Goal: Find specific page/section: Find specific page/section

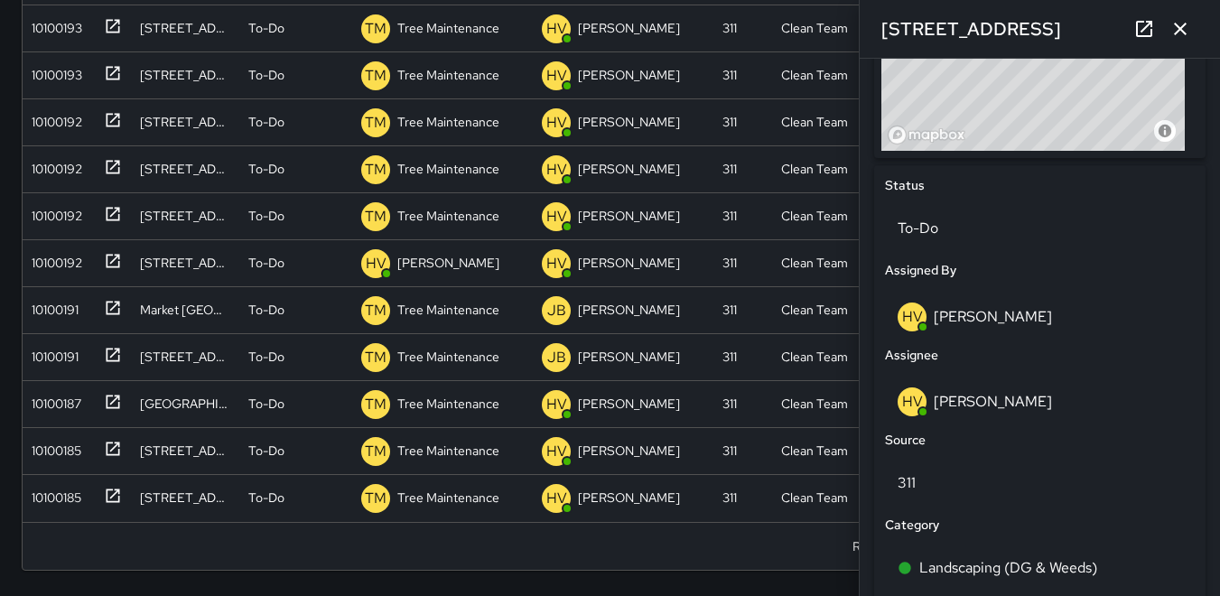
scroll to position [712, 0]
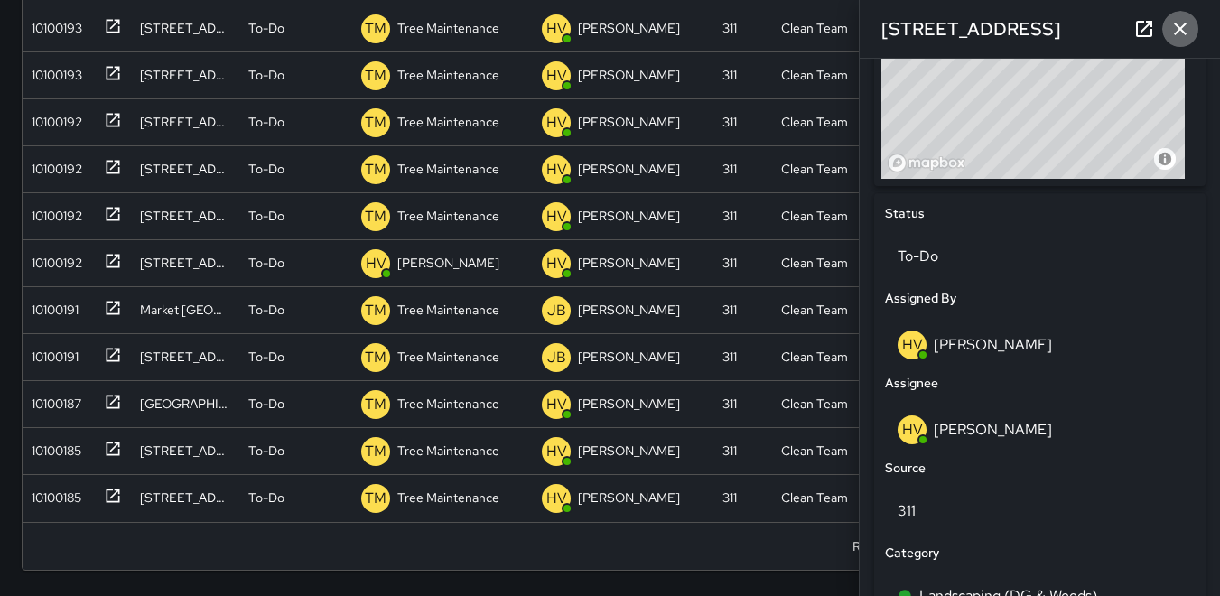
click at [1178, 18] on icon "button" at bounding box center [1181, 29] width 22 height 22
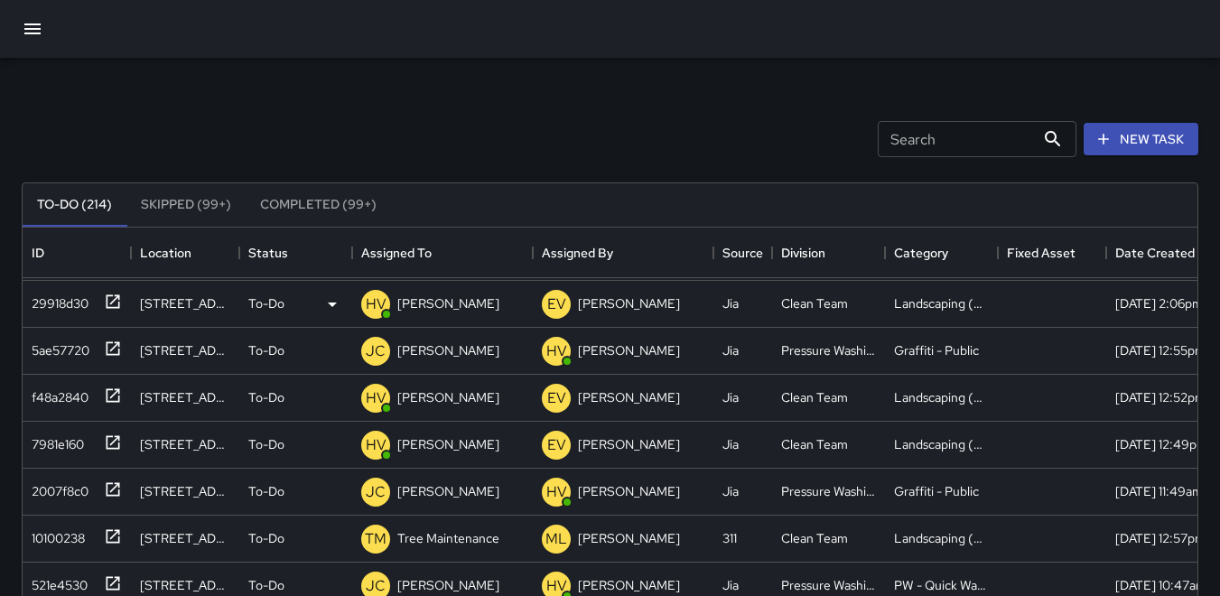
scroll to position [0, 0]
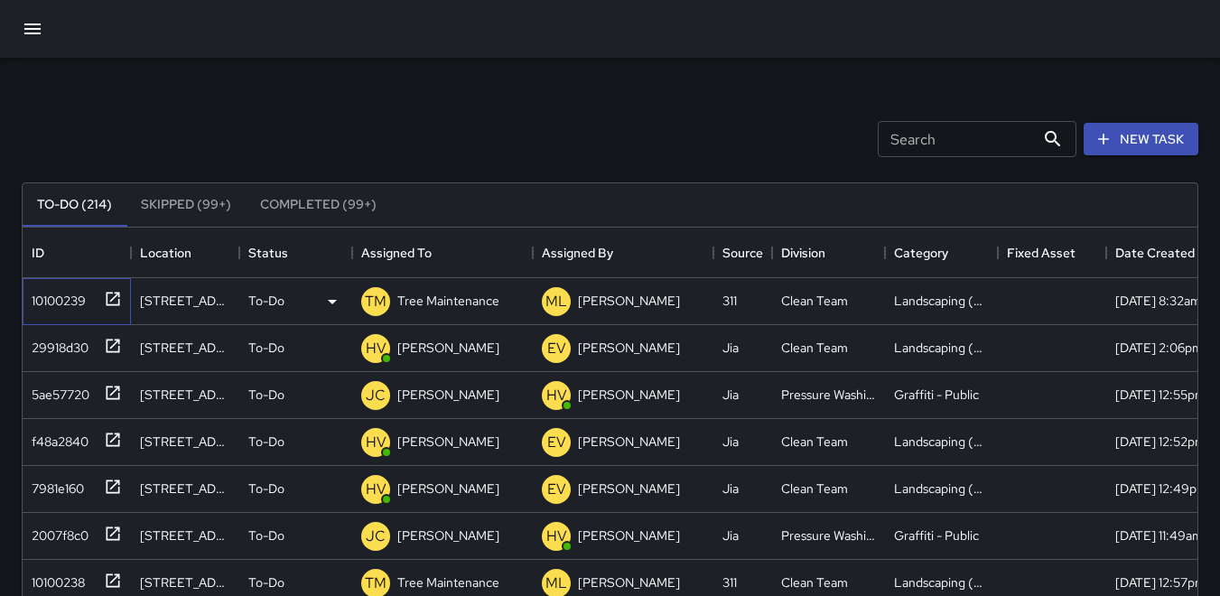
click at [67, 308] on div "10100239" at bounding box center [54, 296] width 61 height 25
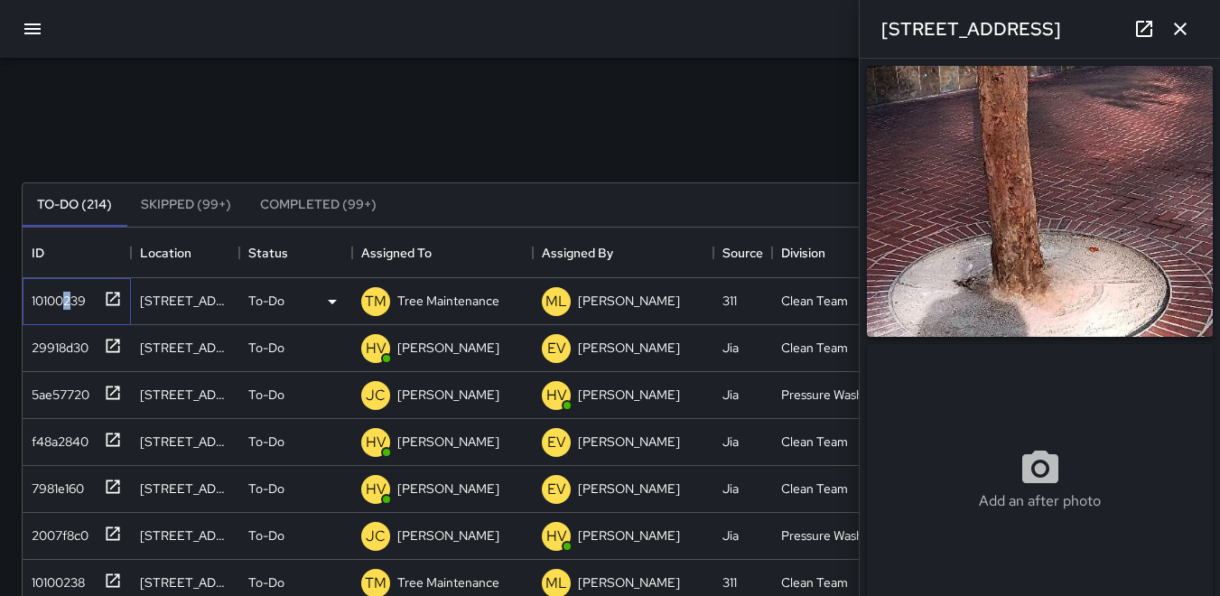
type input "**********"
click at [60, 305] on div "10100239" at bounding box center [54, 296] width 61 height 25
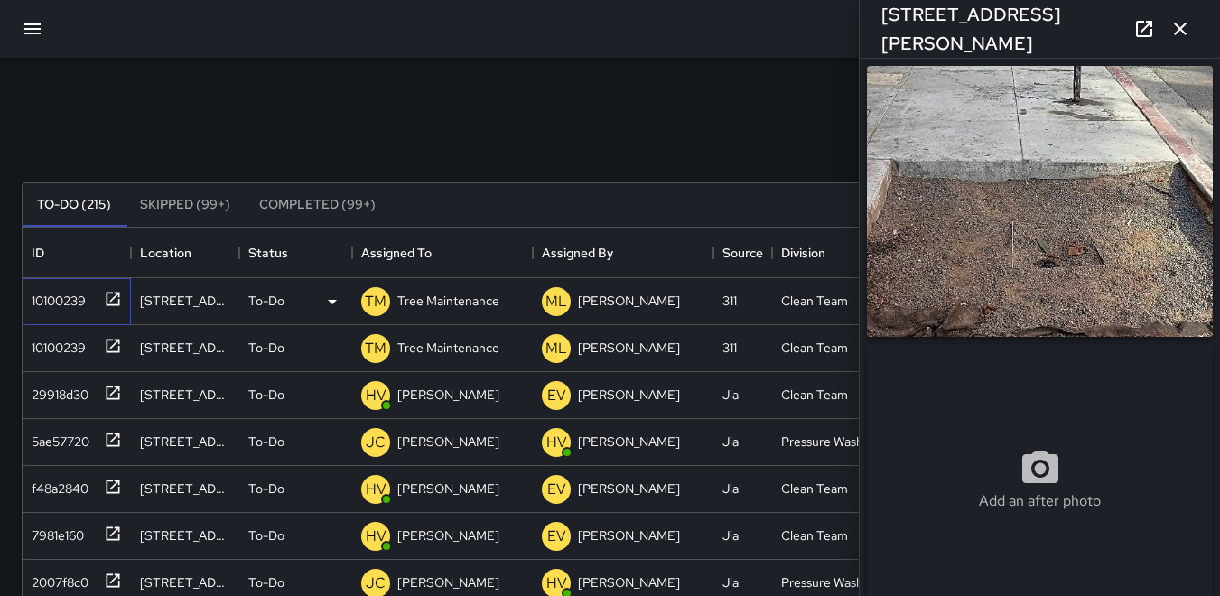
type input "**********"
click at [75, 356] on div "10100239" at bounding box center [54, 343] width 61 height 25
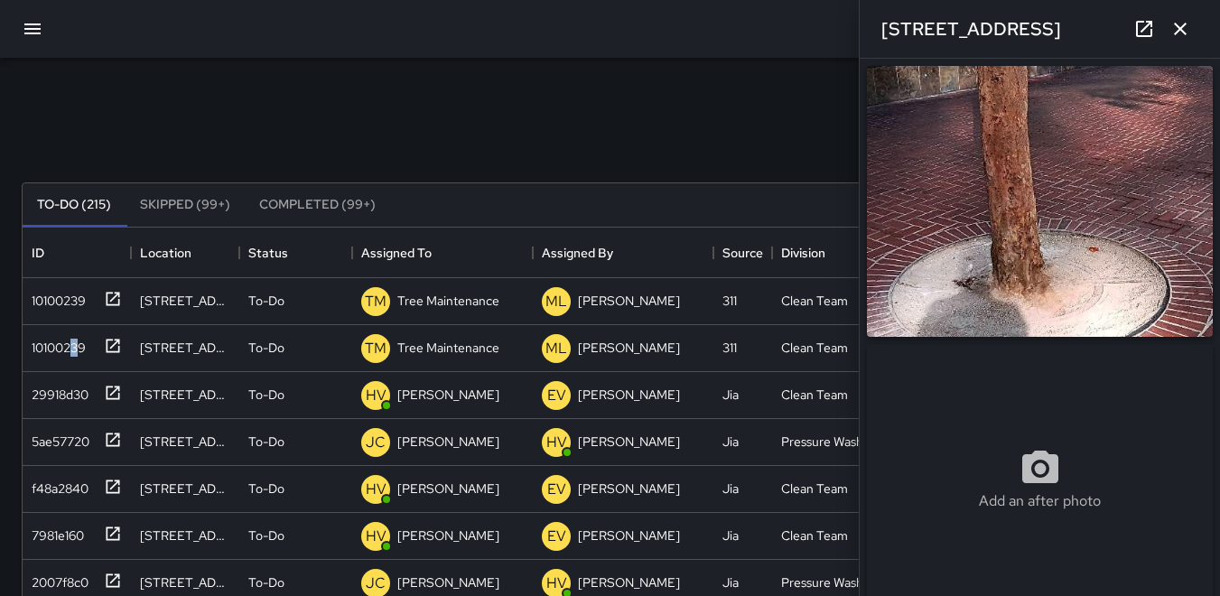
click at [1084, 290] on img at bounding box center [1040, 201] width 346 height 271
click at [1185, 19] on icon "button" at bounding box center [1181, 29] width 22 height 22
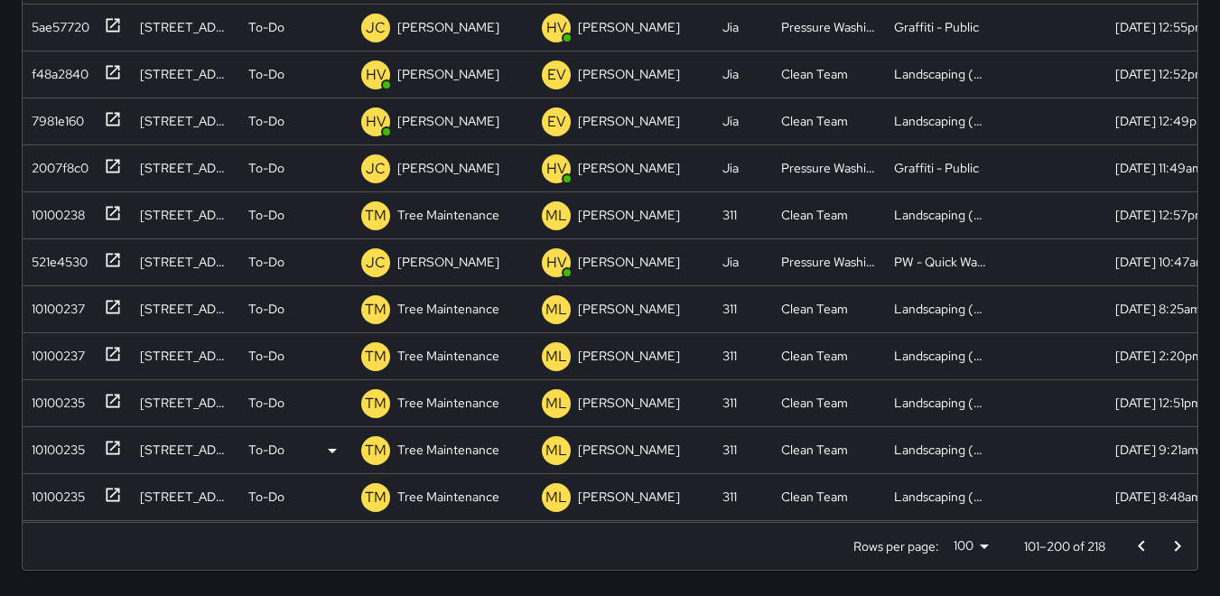
scroll to position [542, 0]
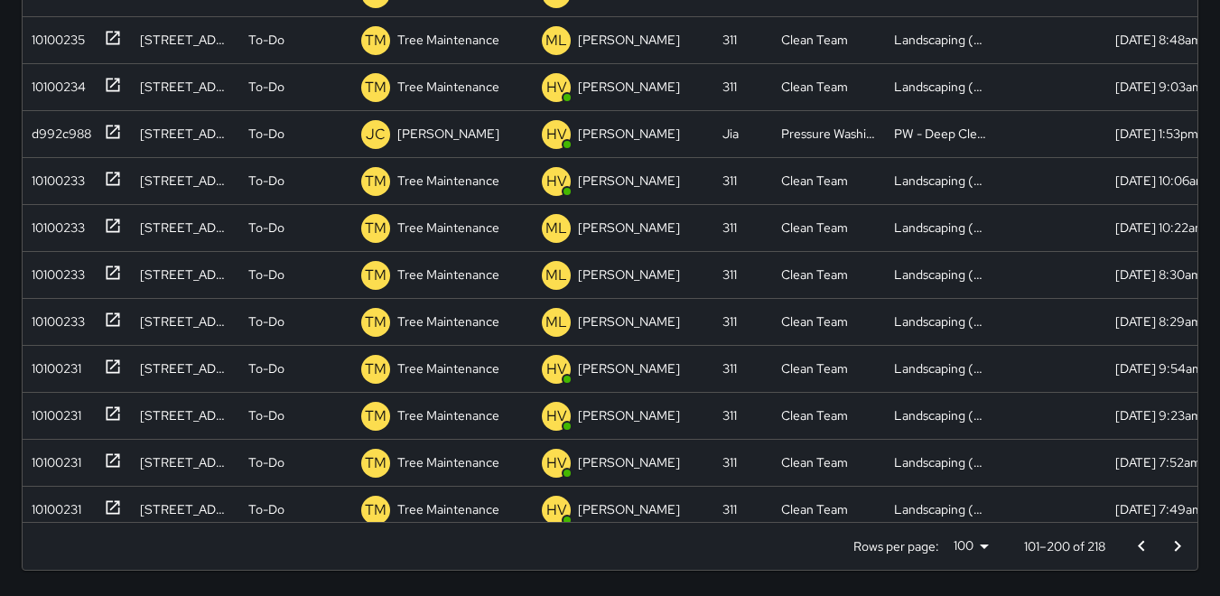
click at [1135, 542] on icon "Go to previous page" at bounding box center [1142, 547] width 22 height 22
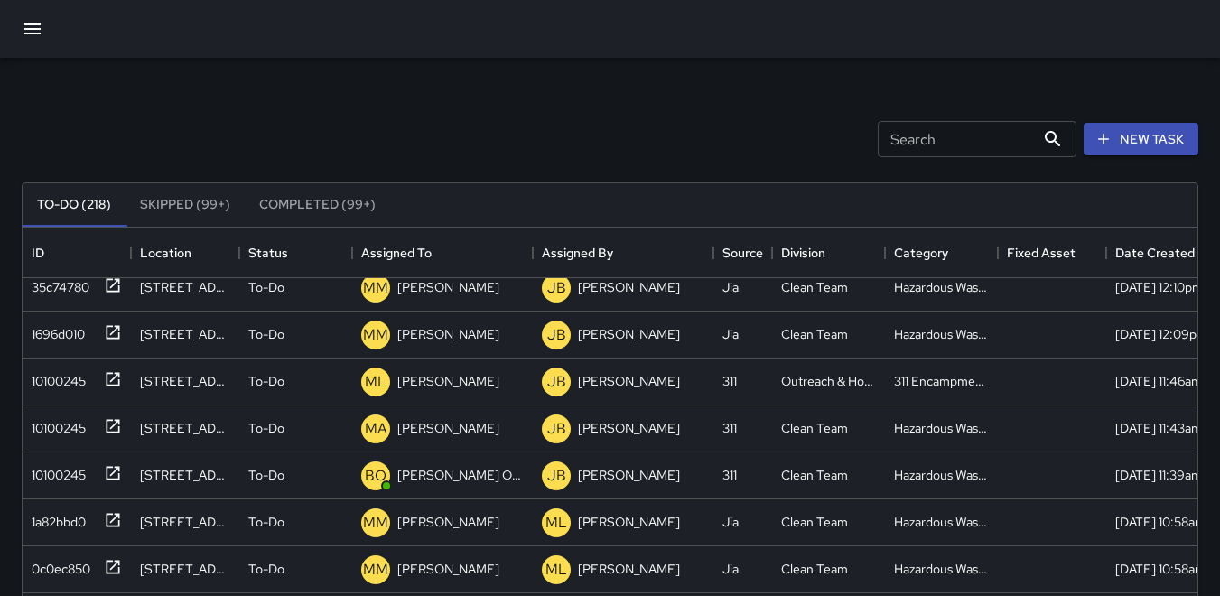
scroll to position [632, 0]
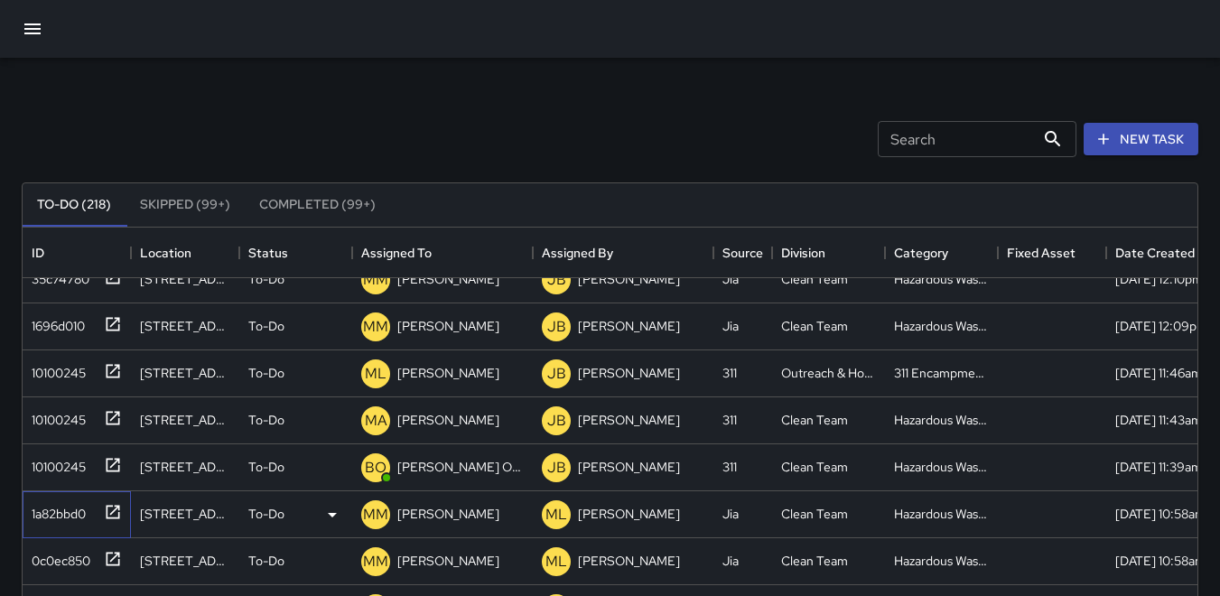
click at [70, 520] on div "1a82bbd0" at bounding box center [54, 510] width 61 height 25
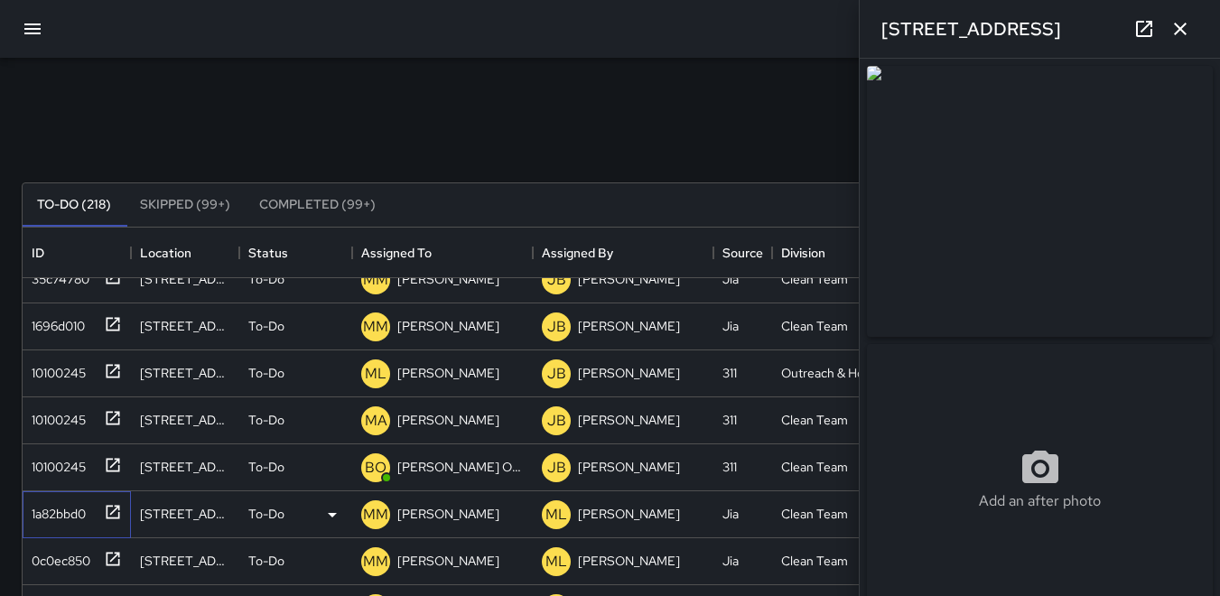
type input "**********"
click at [64, 547] on div "0c0ec850" at bounding box center [57, 557] width 66 height 25
type input "**********"
click at [1188, 27] on icon "button" at bounding box center [1181, 29] width 22 height 22
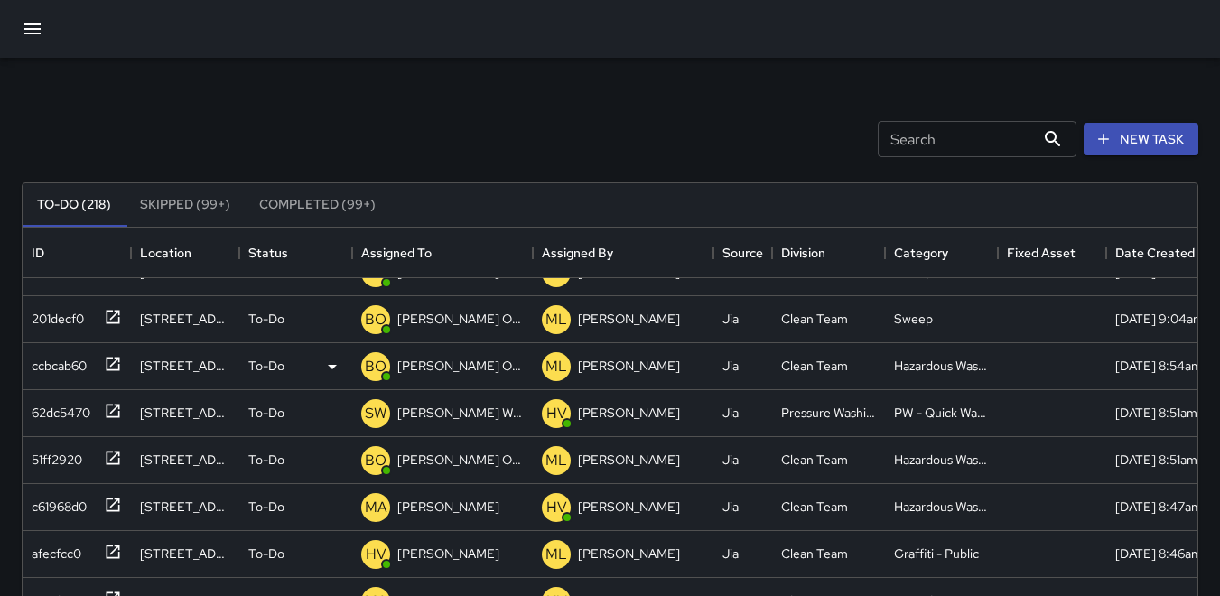
scroll to position [1535, 0]
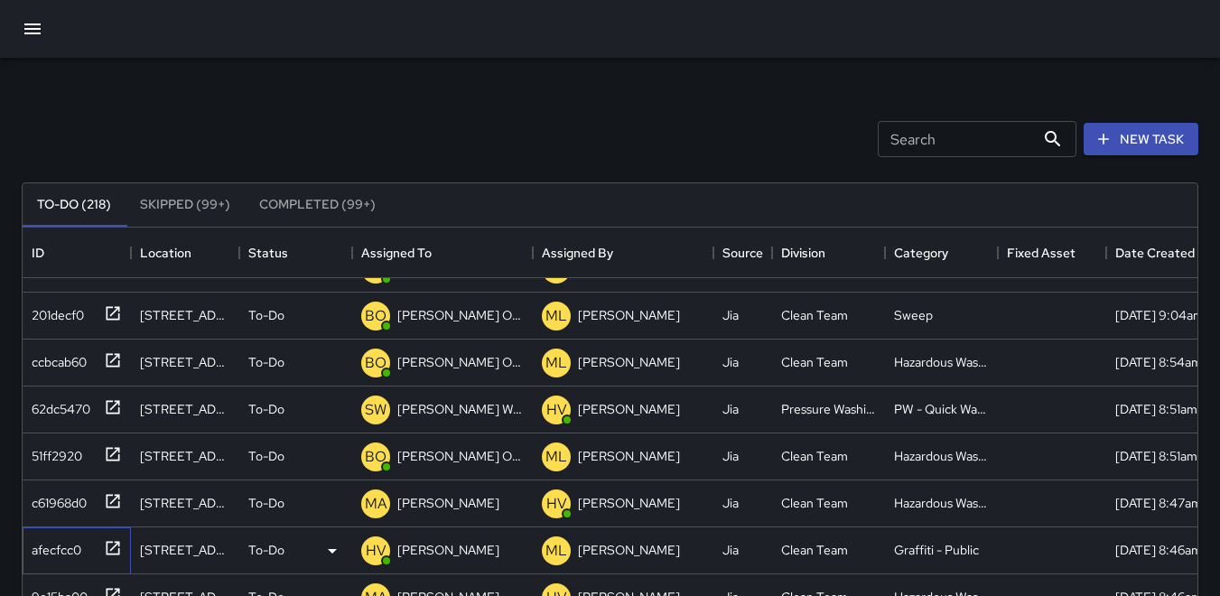
click at [74, 545] on div "afecfcc0" at bounding box center [52, 546] width 57 height 25
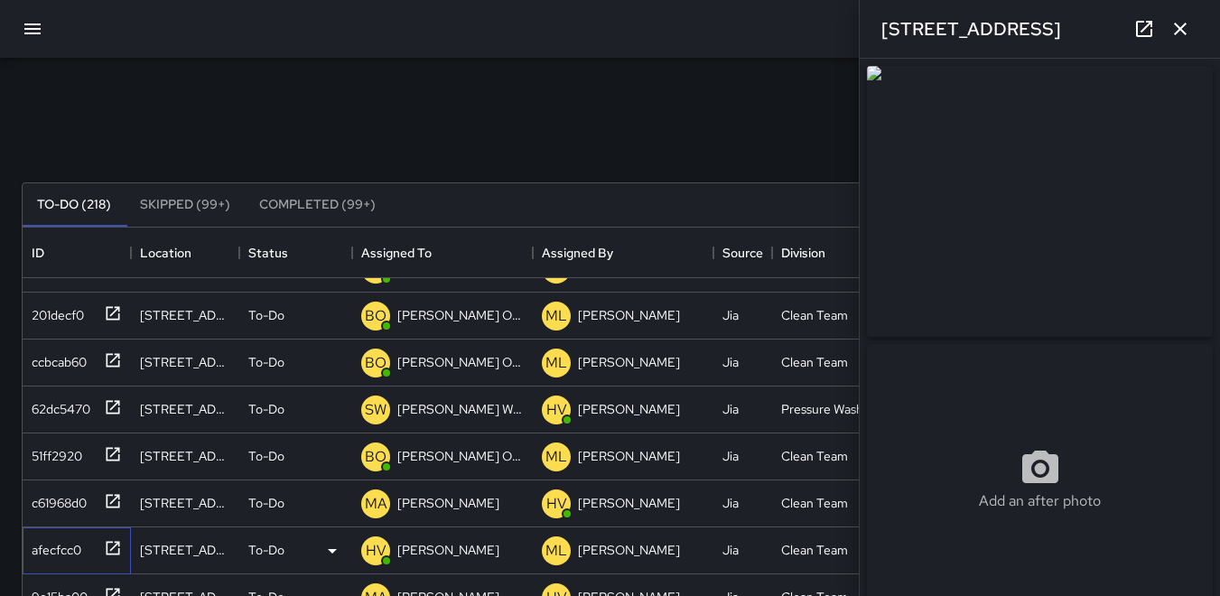
type input "**********"
click at [1183, 27] on icon "button" at bounding box center [1180, 29] width 13 height 13
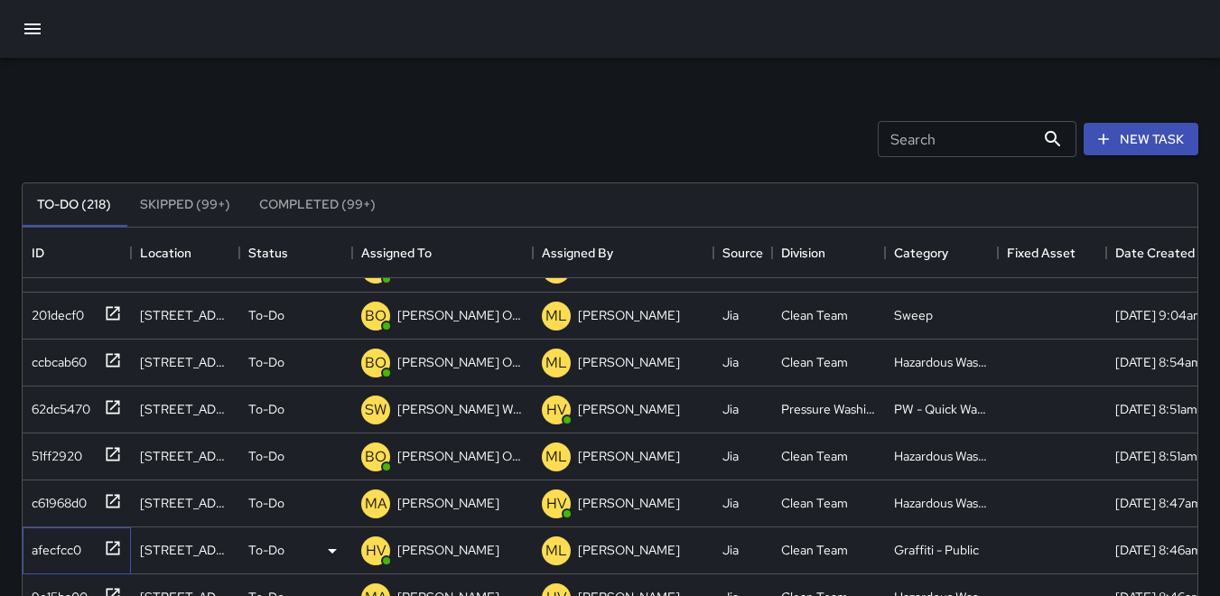
click at [65, 554] on div "afecfcc0" at bounding box center [52, 546] width 57 height 25
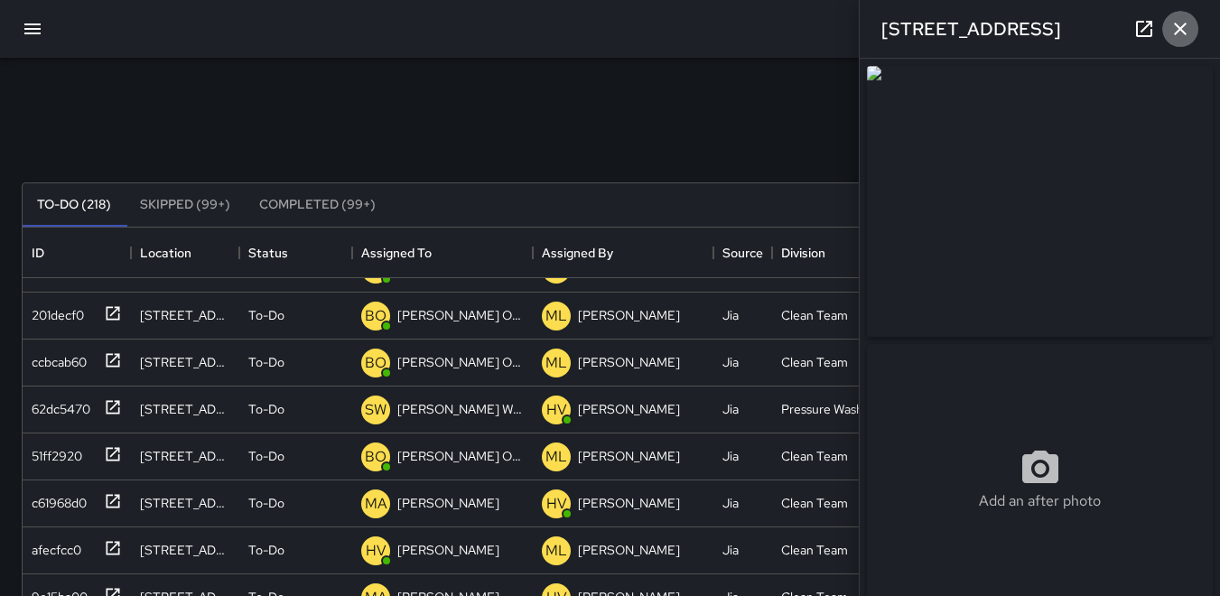
click at [1183, 30] on icon "button" at bounding box center [1181, 29] width 22 height 22
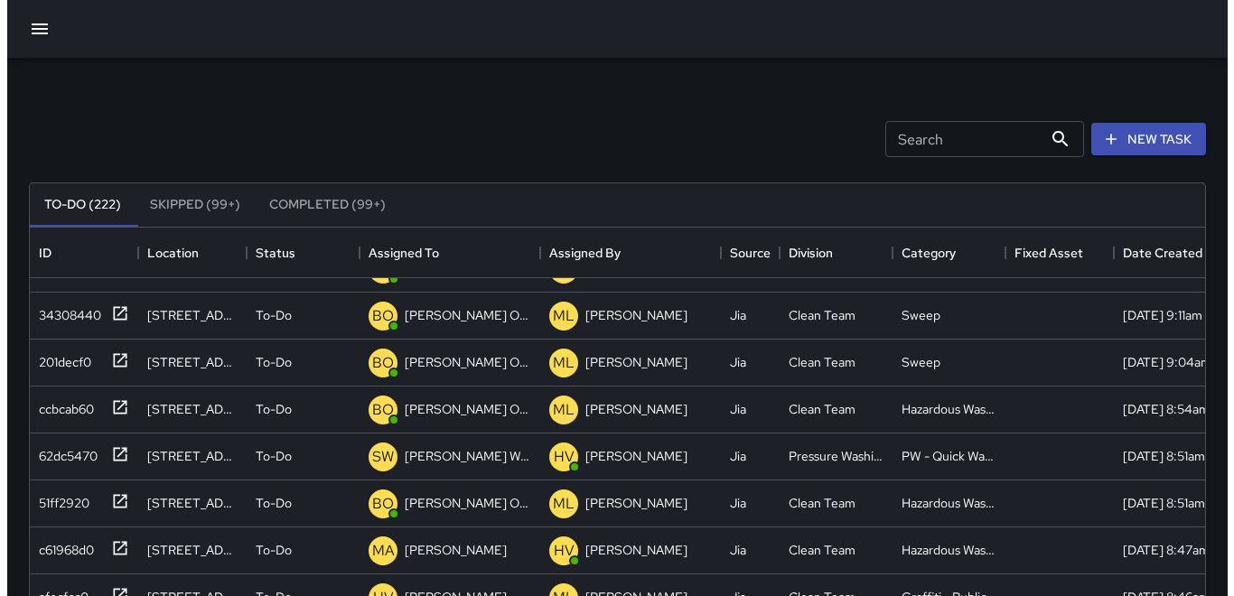
scroll to position [1723, 0]
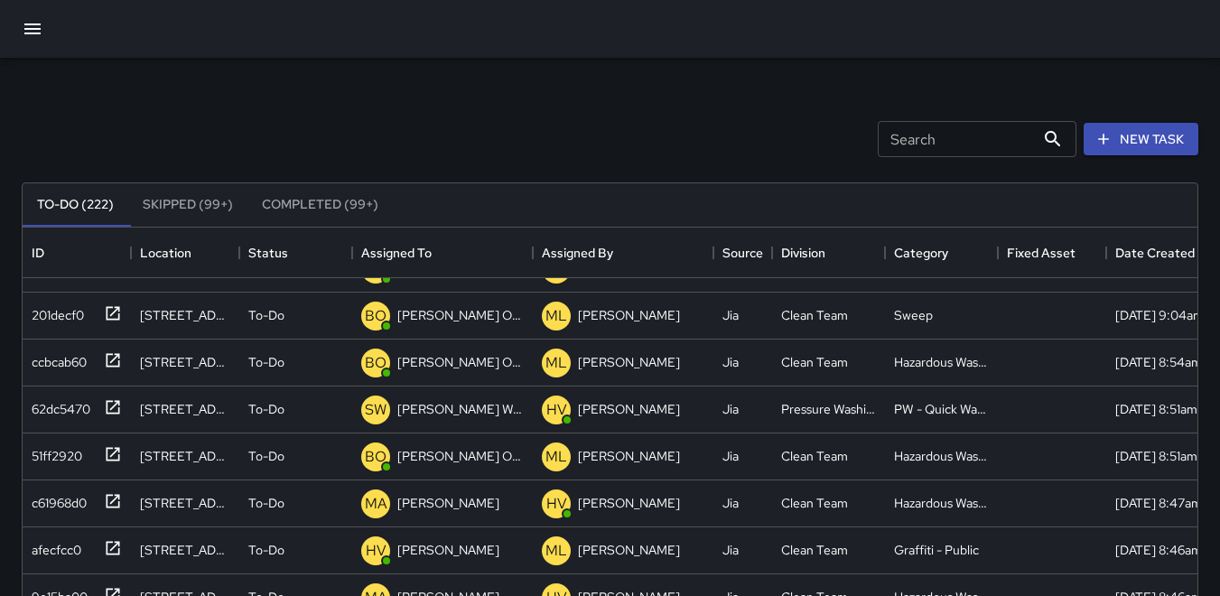
click at [51, 37] on button "button" at bounding box center [32, 28] width 43 height 43
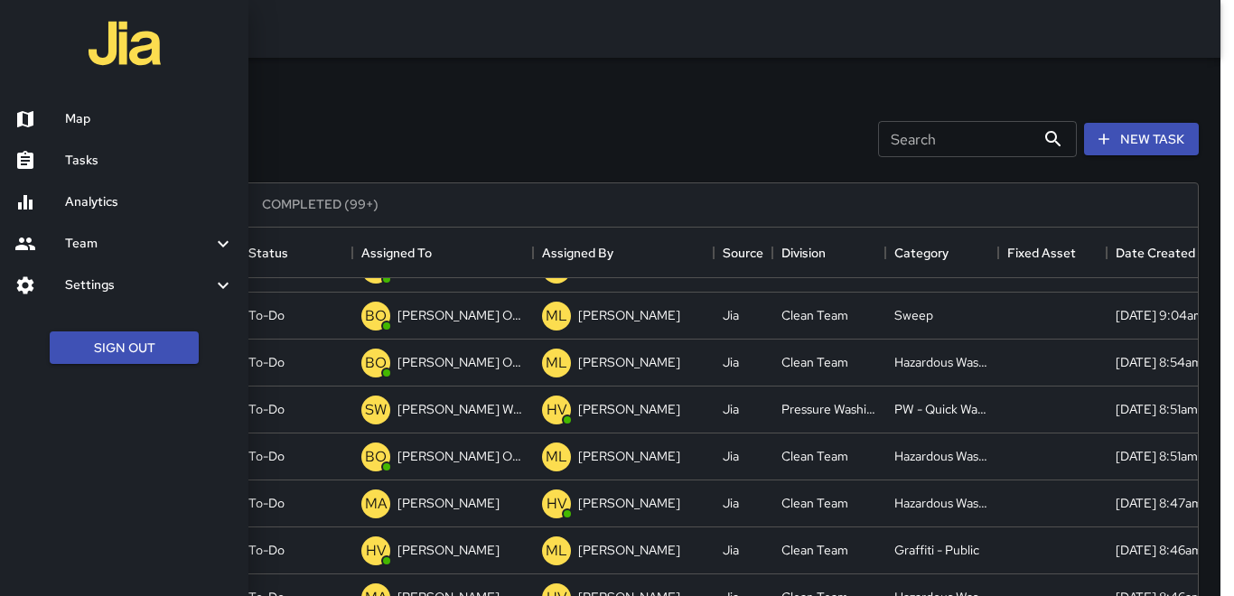
click at [88, 127] on h6 "Map" at bounding box center [149, 119] width 169 height 20
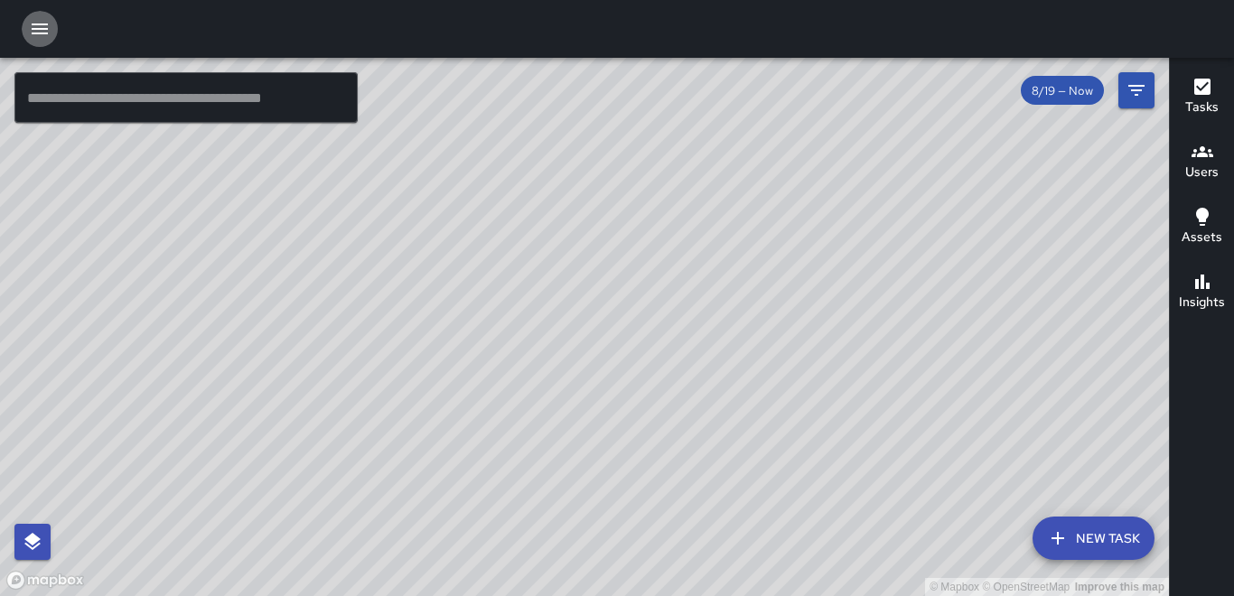
click at [41, 25] on icon "button" at bounding box center [40, 28] width 16 height 11
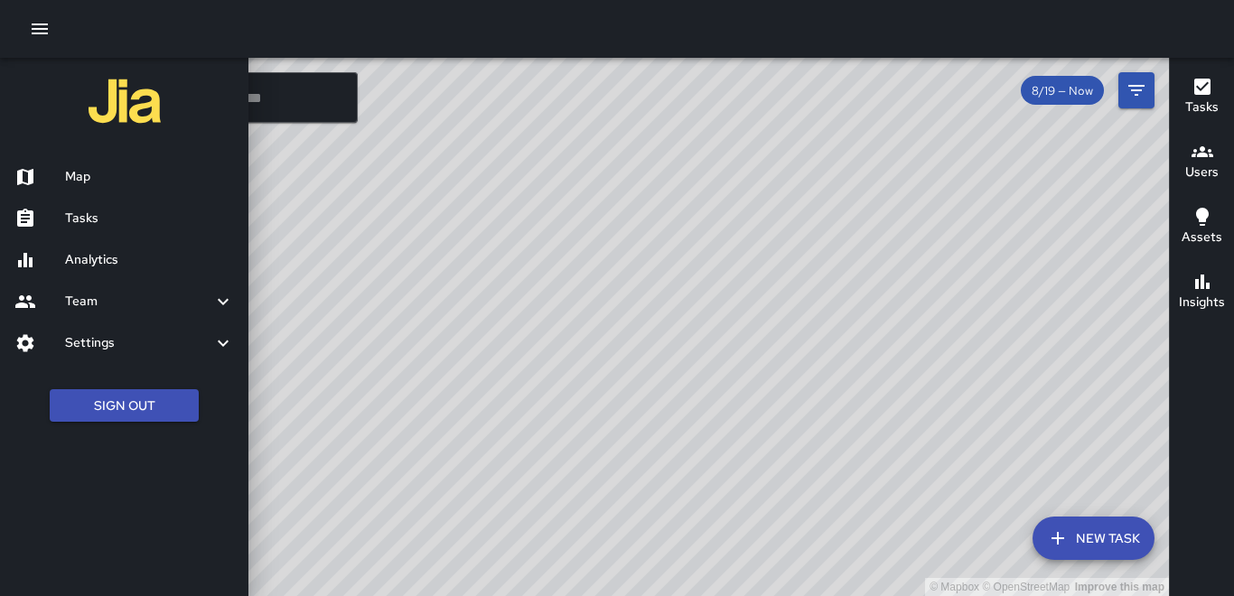
click at [642, 381] on div at bounding box center [617, 298] width 1234 height 596
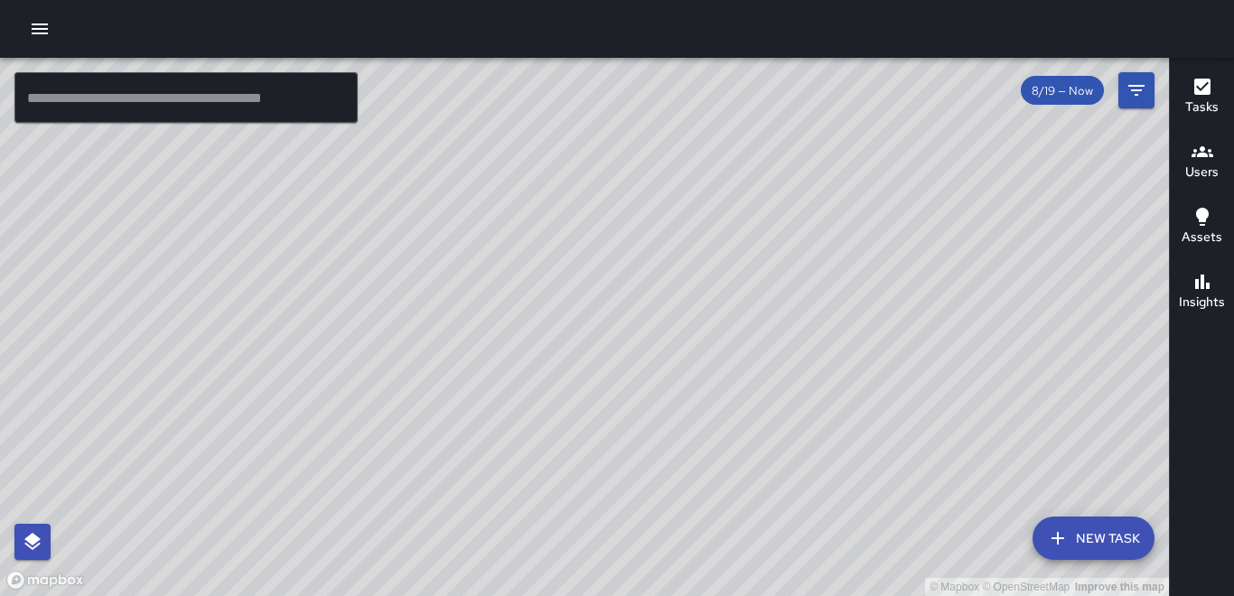
drag, startPoint x: 930, startPoint y: 340, endPoint x: 666, endPoint y: 351, distance: 264.9
click at [666, 351] on div "© Mapbox © OpenStreetMap Improve this map" at bounding box center [584, 327] width 1169 height 538
drag, startPoint x: 677, startPoint y: 234, endPoint x: 786, endPoint y: 425, distance: 220.0
click at [786, 425] on div "© Mapbox © OpenStreetMap Improve this map" at bounding box center [584, 327] width 1169 height 538
drag, startPoint x: 550, startPoint y: 344, endPoint x: 871, endPoint y: 253, distance: 333.3
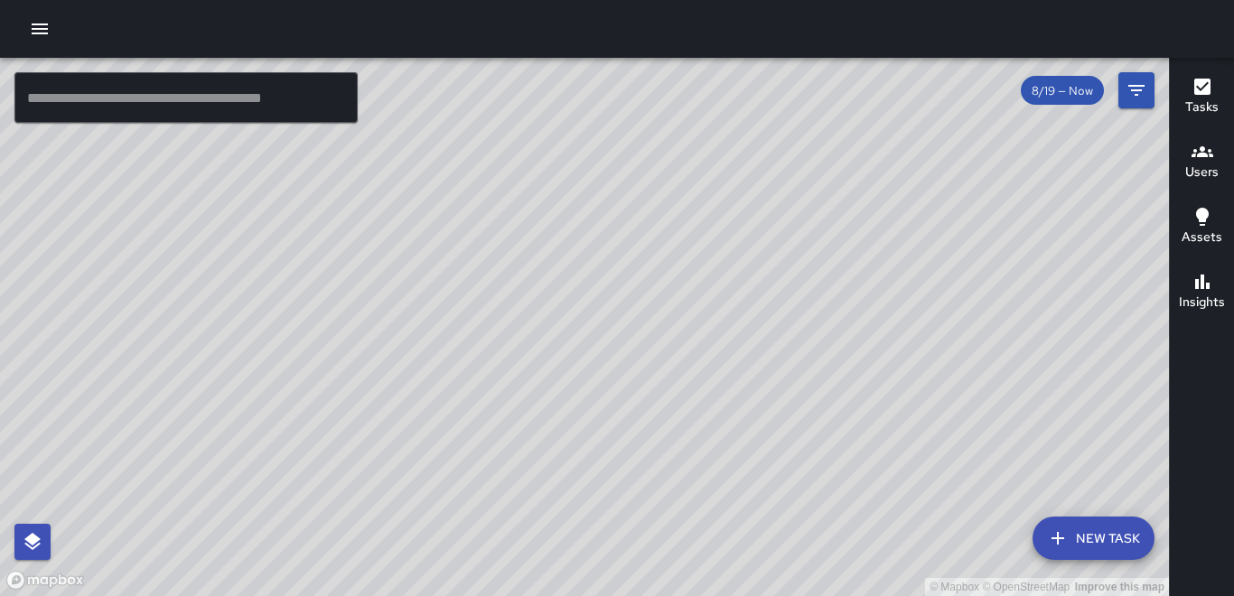
click at [871, 253] on div "© Mapbox © OpenStreetMap Improve this map" at bounding box center [584, 327] width 1169 height 538
drag, startPoint x: 733, startPoint y: 379, endPoint x: 812, endPoint y: 290, distance: 119.0
click at [812, 290] on div "© Mapbox © OpenStreetMap Improve this map" at bounding box center [584, 327] width 1169 height 538
drag, startPoint x: 510, startPoint y: 350, endPoint x: 617, endPoint y: 167, distance: 212.0
click at [617, 167] on div "© Mapbox © OpenStreetMap Improve this map" at bounding box center [584, 327] width 1169 height 538
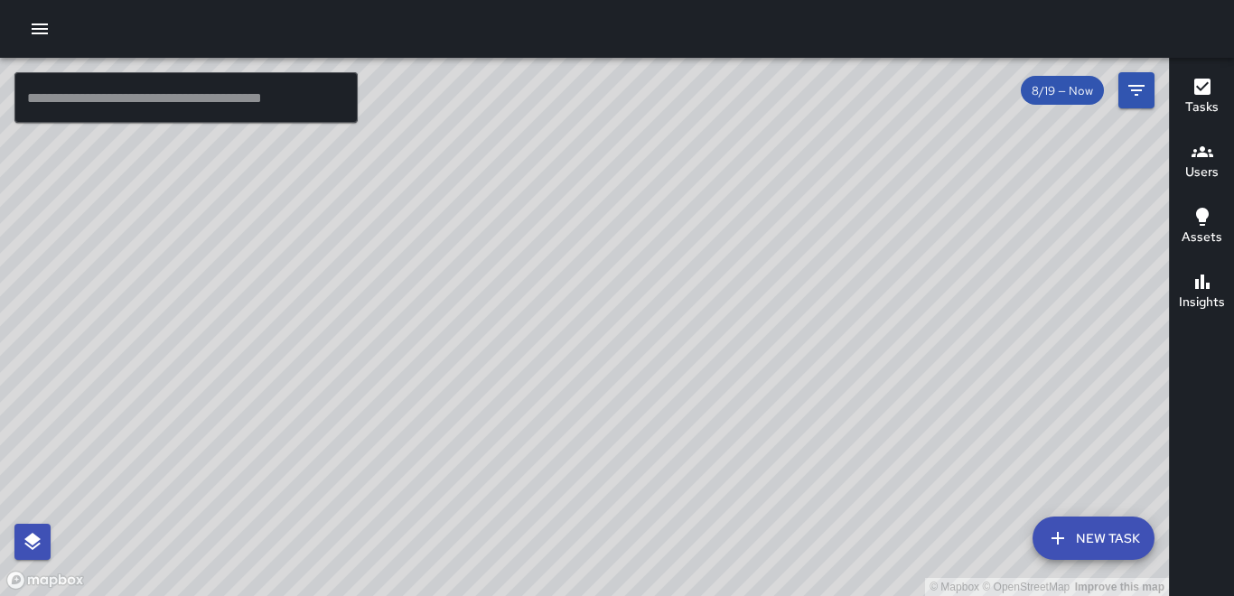
drag, startPoint x: 405, startPoint y: 258, endPoint x: 258, endPoint y: 499, distance: 281.3
click at [247, 516] on div "© Mapbox © OpenStreetMap Improve this map" at bounding box center [584, 327] width 1169 height 538
drag, startPoint x: 492, startPoint y: 294, endPoint x: 550, endPoint y: 98, distance: 203.5
click at [550, 98] on div "© Mapbox © OpenStreetMap Improve this map" at bounding box center [584, 327] width 1169 height 538
drag, startPoint x: 350, startPoint y: 460, endPoint x: 393, endPoint y: 227, distance: 236.8
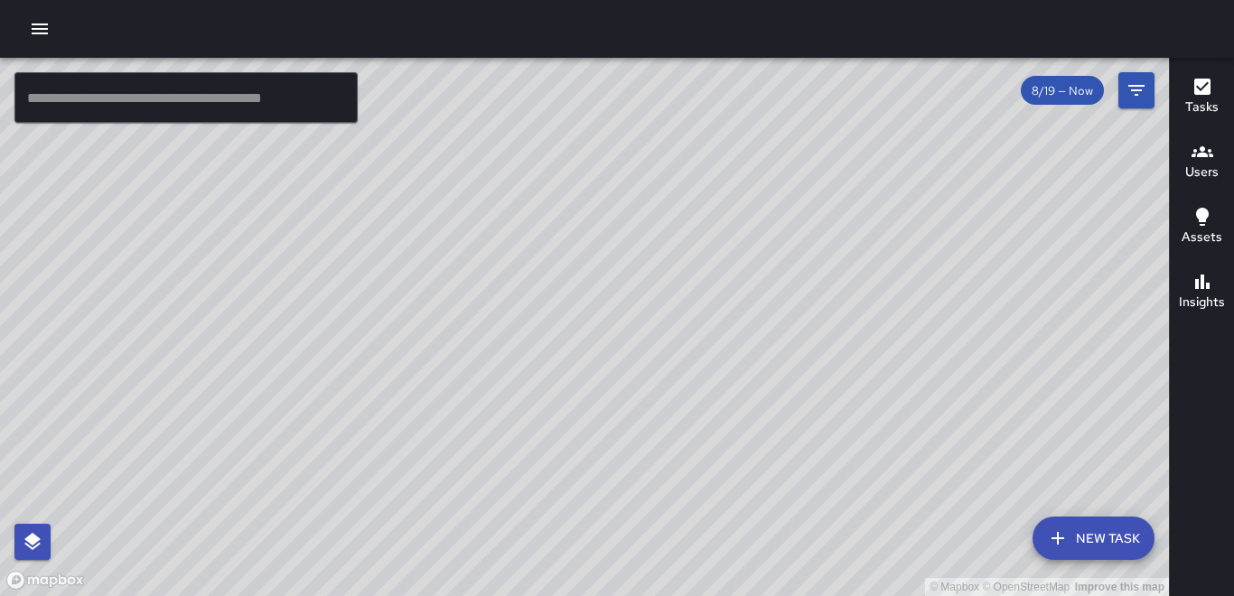
click at [393, 227] on div "© Mapbox © OpenStreetMap Improve this map" at bounding box center [584, 327] width 1169 height 538
drag, startPoint x: 396, startPoint y: 255, endPoint x: 280, endPoint y: 397, distance: 183.6
click at [280, 400] on div "© Mapbox © OpenStreetMap Improve this map" at bounding box center [584, 327] width 1169 height 538
drag, startPoint x: 521, startPoint y: 242, endPoint x: 499, endPoint y: 336, distance: 96.6
click at [395, 511] on div "© Mapbox © OpenStreetMap Improve this map" at bounding box center [584, 327] width 1169 height 538
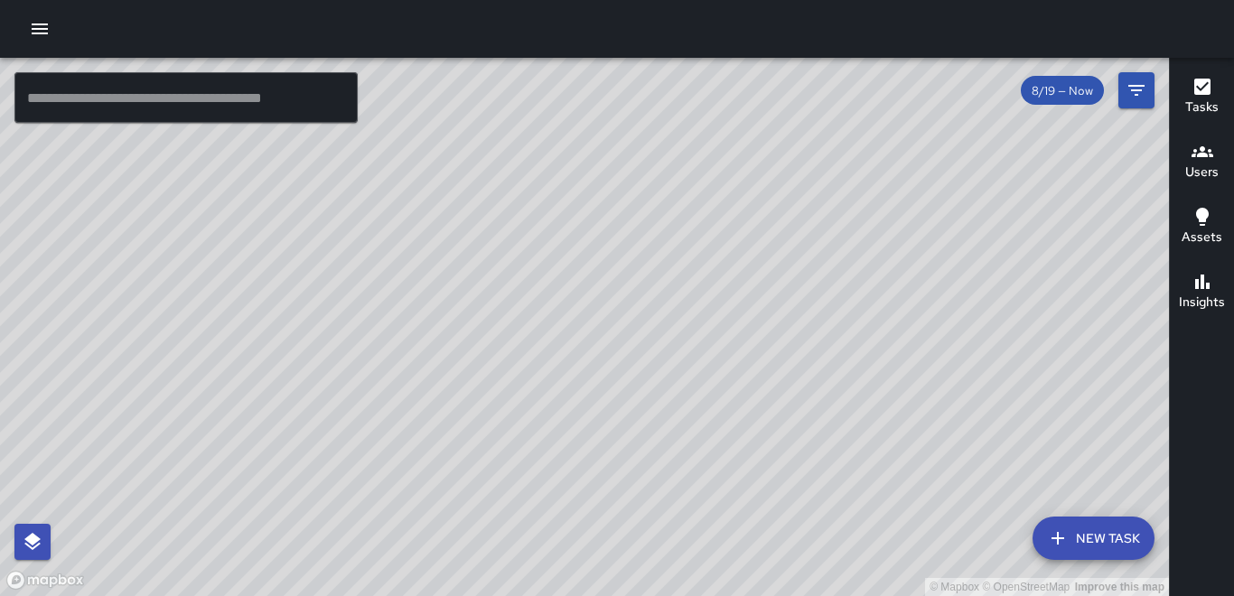
drag, startPoint x: 560, startPoint y: 278, endPoint x: 369, endPoint y: 464, distance: 266.3
click at [369, 464] on div "© Mapbox © OpenStreetMap Improve this map" at bounding box center [584, 327] width 1169 height 538
click at [581, 266] on div "© Mapbox © OpenStreetMap Improve this map" at bounding box center [584, 327] width 1169 height 538
